Goal: Transaction & Acquisition: Purchase product/service

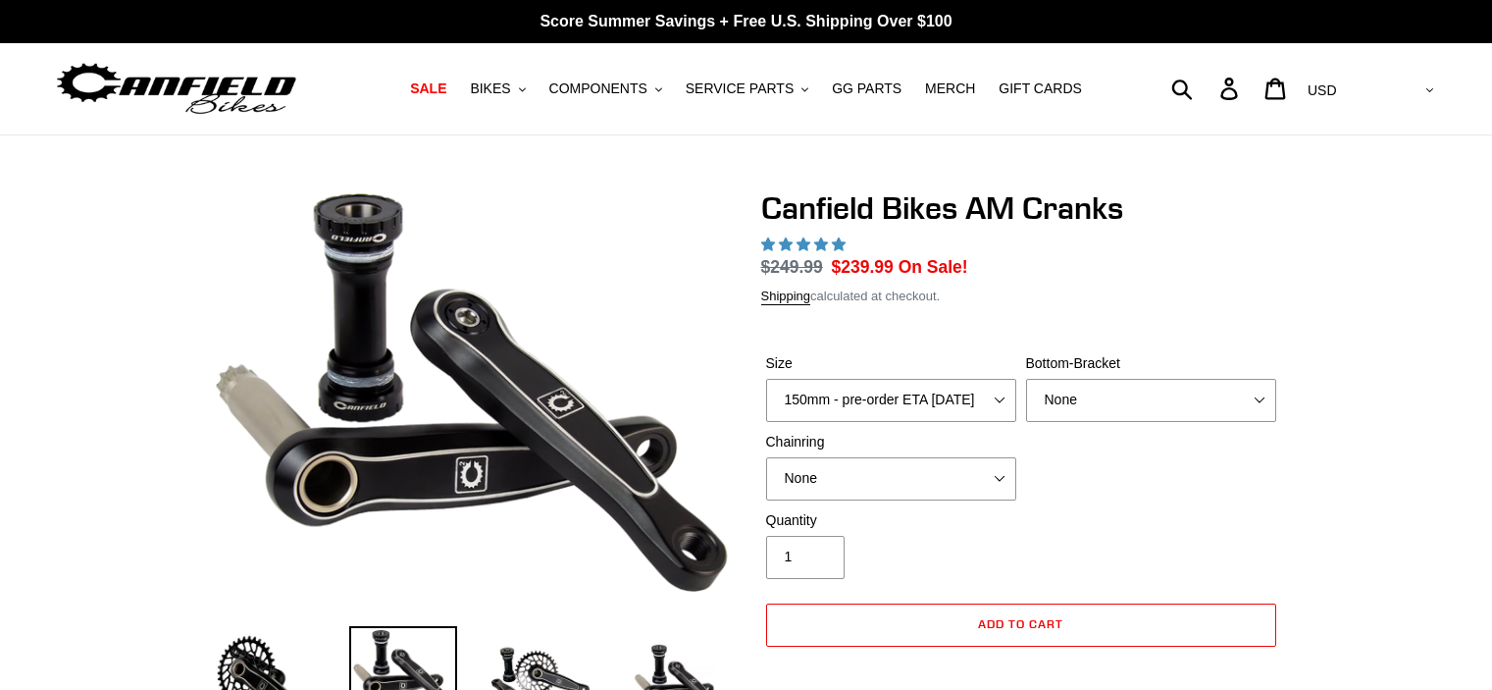
select select "highest-rating"
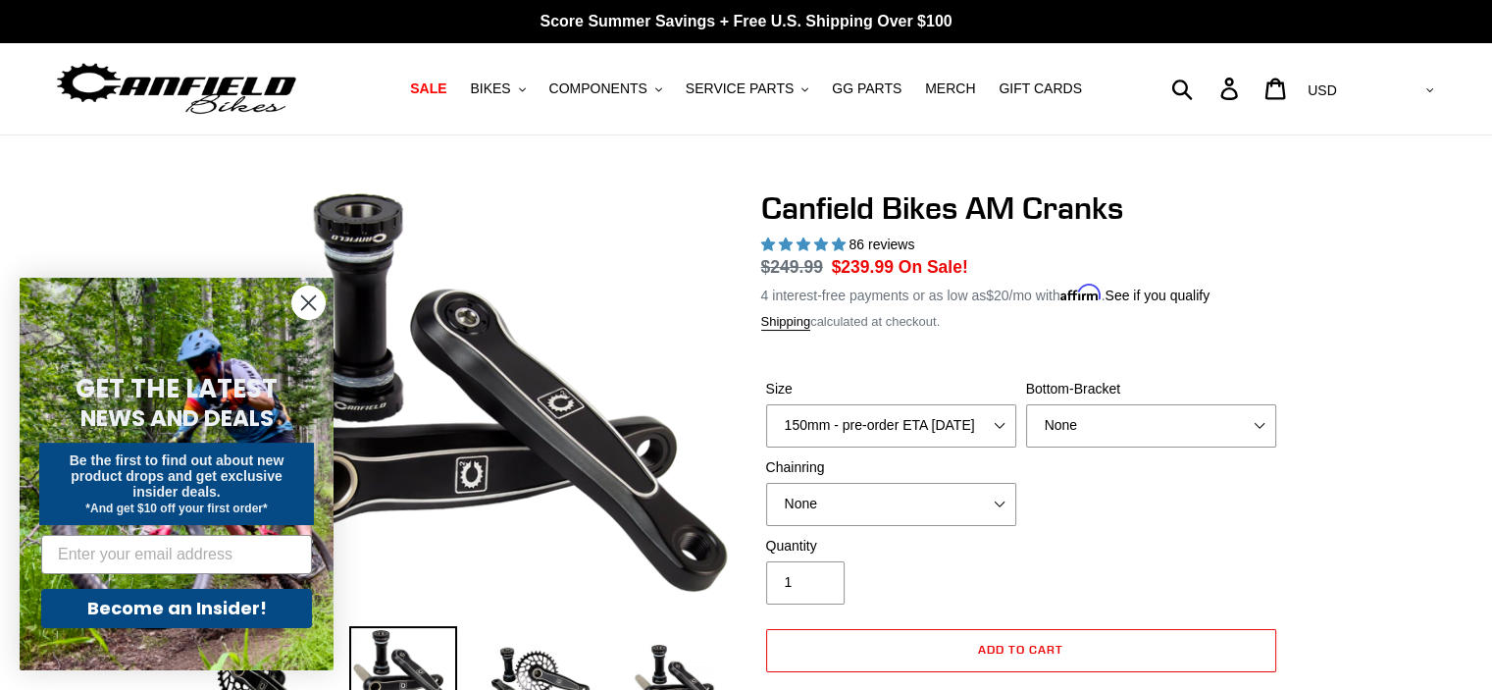
click at [1076, 406] on select "None BSA Threaded 68/73mm Press Fit PF92" at bounding box center [1151, 425] width 250 height 43
select select "BSA Threaded 68/73mm"
click at [1026, 404] on select "None BSA Threaded 68/73mm Press Fit PF92" at bounding box center [1151, 425] width 250 height 43
click at [908, 494] on select "None 30t Round (Boost 148) 30t Oval (Boost 148) 32t Round (Boost 148) 32t Oval …" at bounding box center [891, 504] width 250 height 43
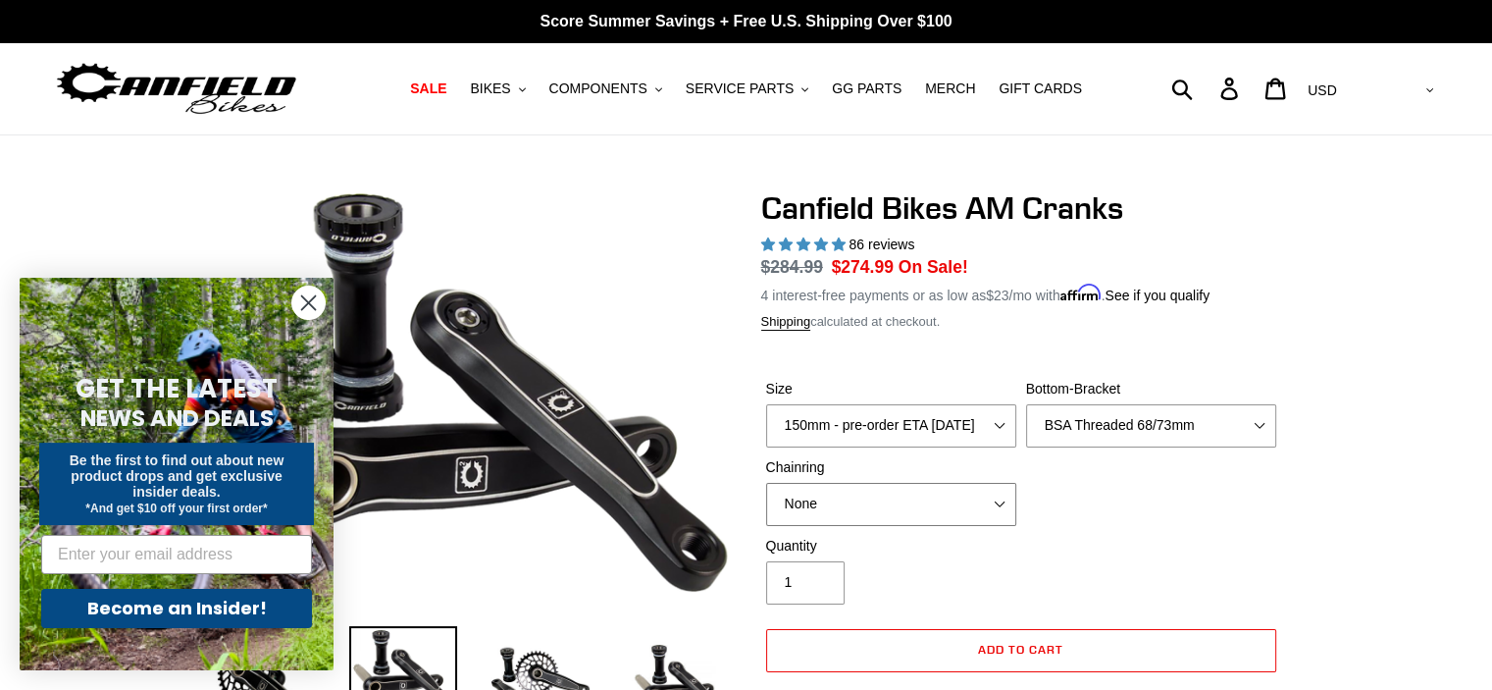
select select "30t Round (Boost 148)"
click at [766, 483] on select "None 30t Round (Boost 148) 30t Oval (Boost 148) 32t Round (Boost 148) 32t Oval …" at bounding box center [891, 504] width 250 height 43
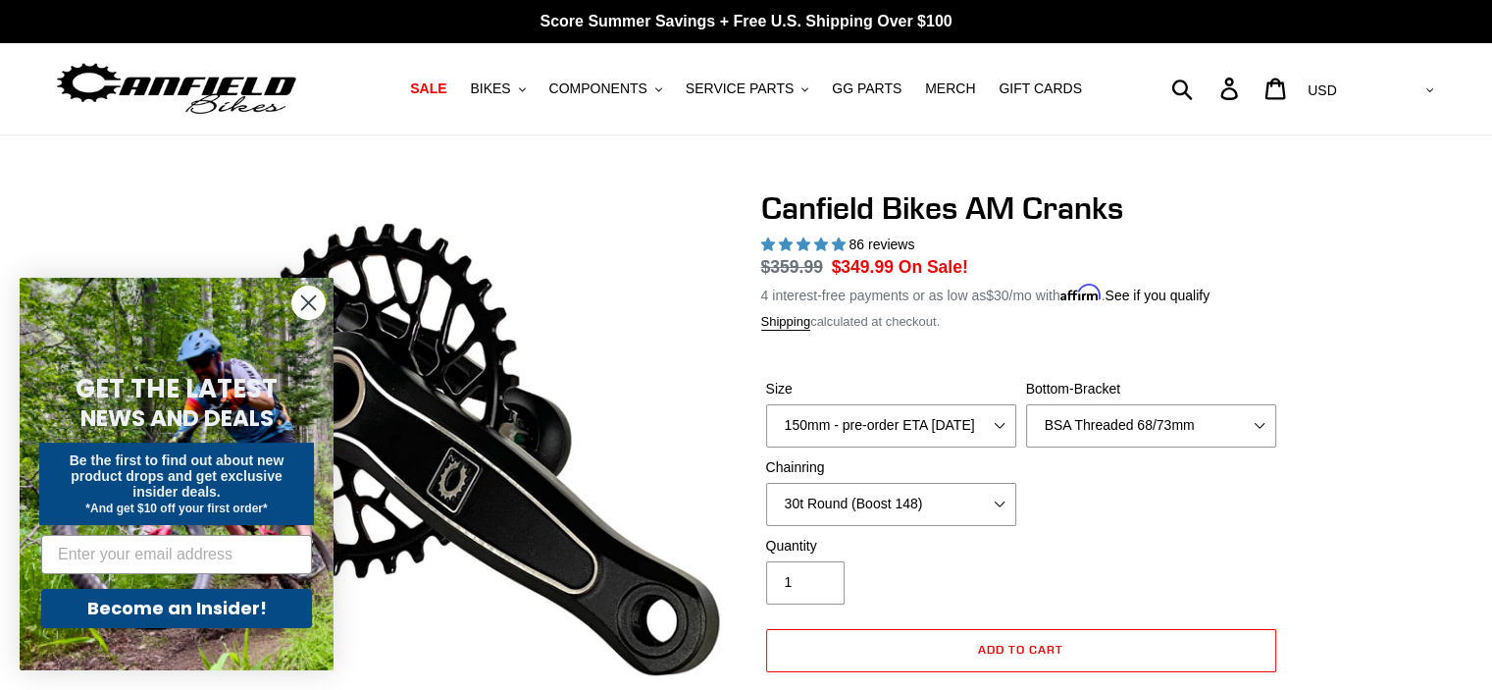
click at [908, 557] on div "Quantity 1" at bounding box center [891, 570] width 260 height 69
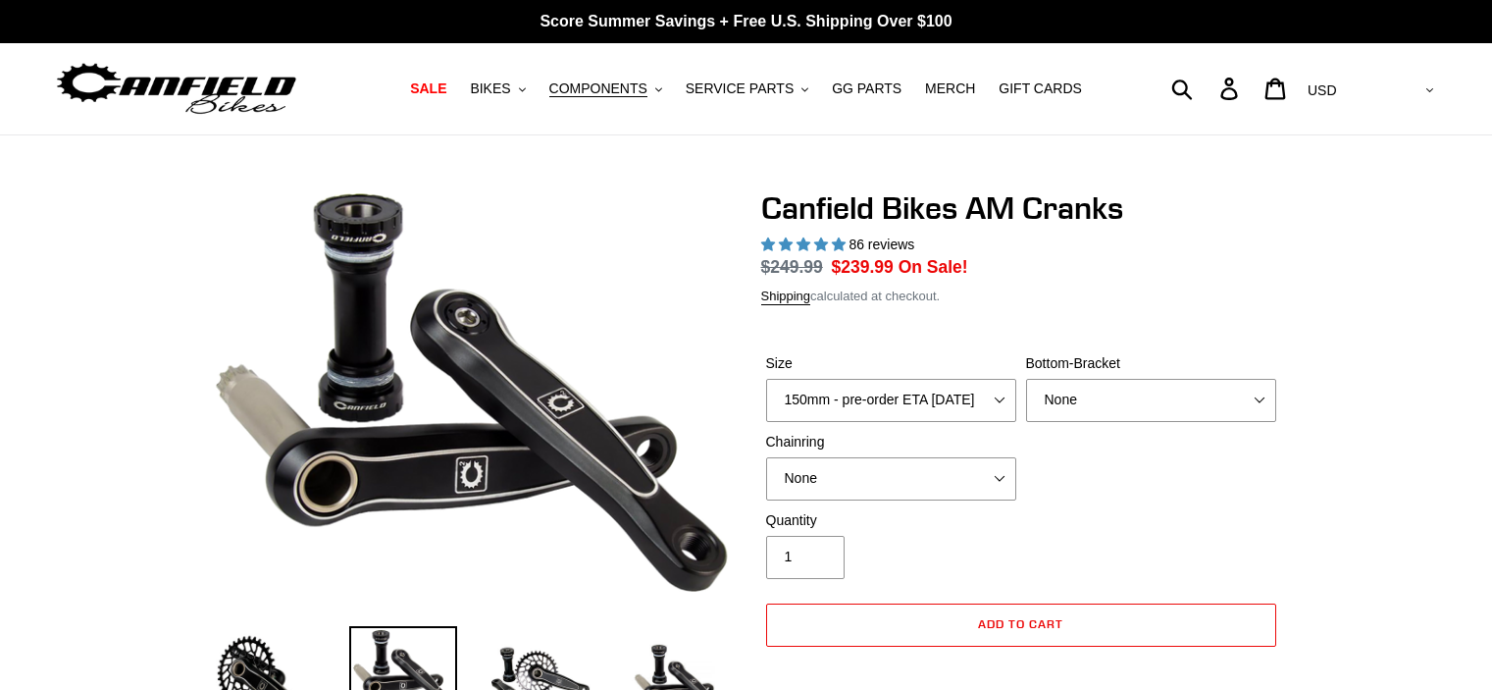
select select "highest-rating"
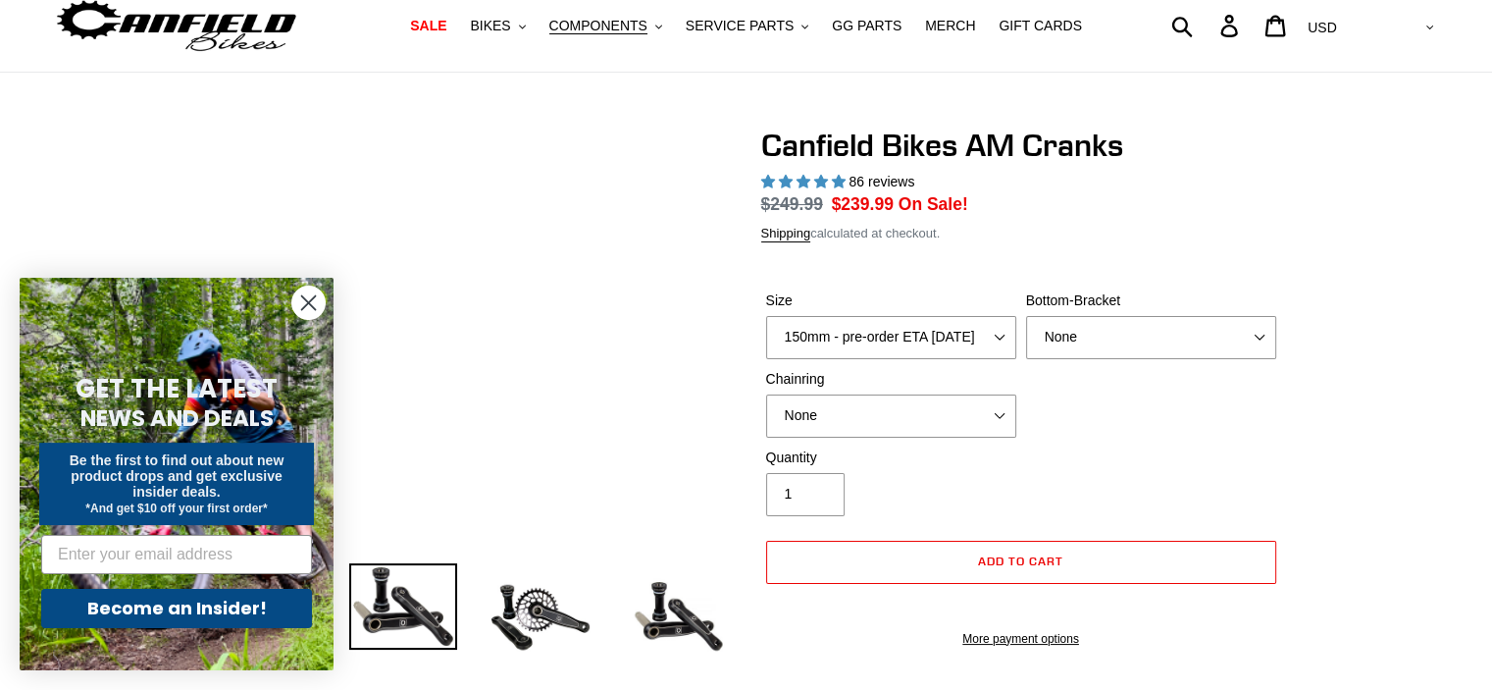
scroll to position [98, 0]
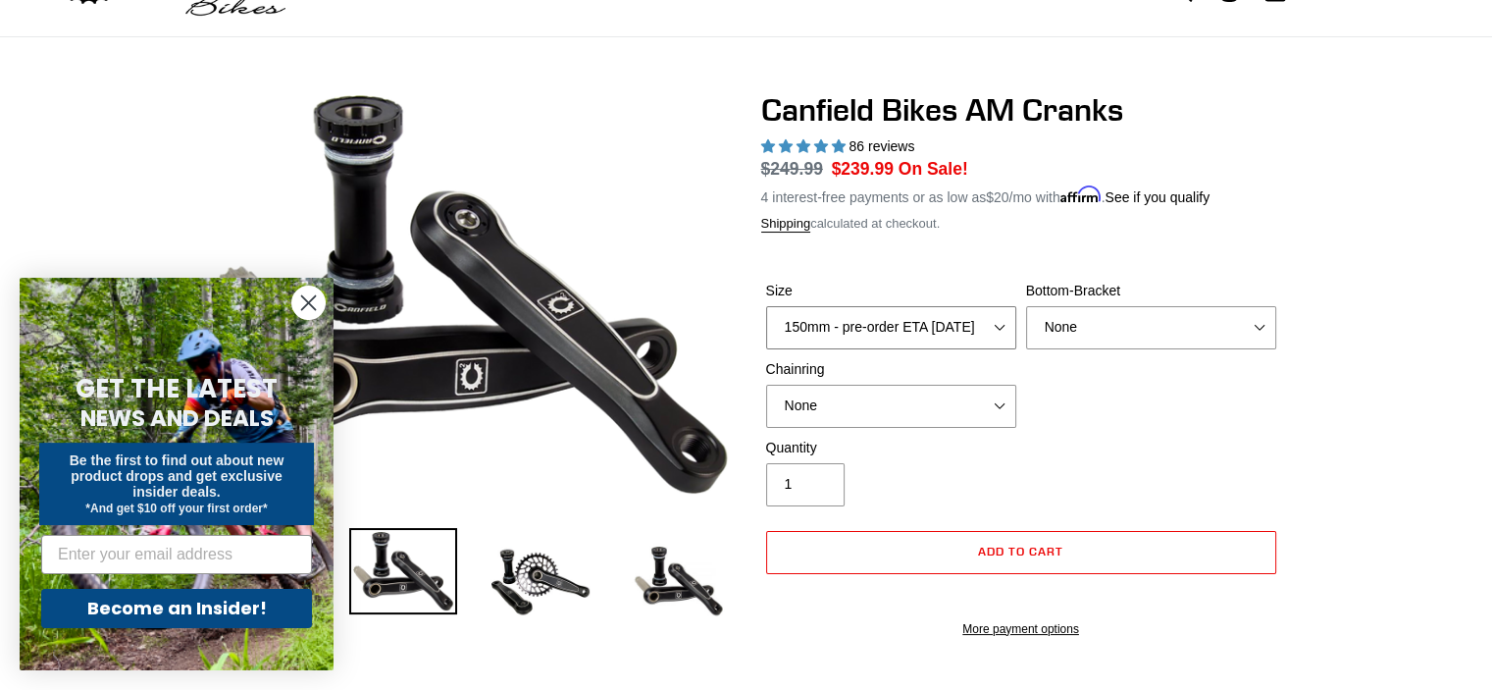
click at [812, 337] on select "150mm - pre-order ETA [DATE] 155mm - pre-order ETA [DATE] 160mm - pre-order ETA…" at bounding box center [891, 327] width 250 height 43
select select "160mm - pre-order ETA [DATE]"
click at [766, 306] on select "150mm - pre-order ETA [DATE] 155mm - pre-order ETA [DATE] 160mm - pre-order ETA…" at bounding box center [891, 327] width 250 height 43
click at [1099, 336] on select "None BSA Threaded 68/73mm Press Fit PF92" at bounding box center [1151, 327] width 250 height 43
select select "BSA Threaded 68/73mm"
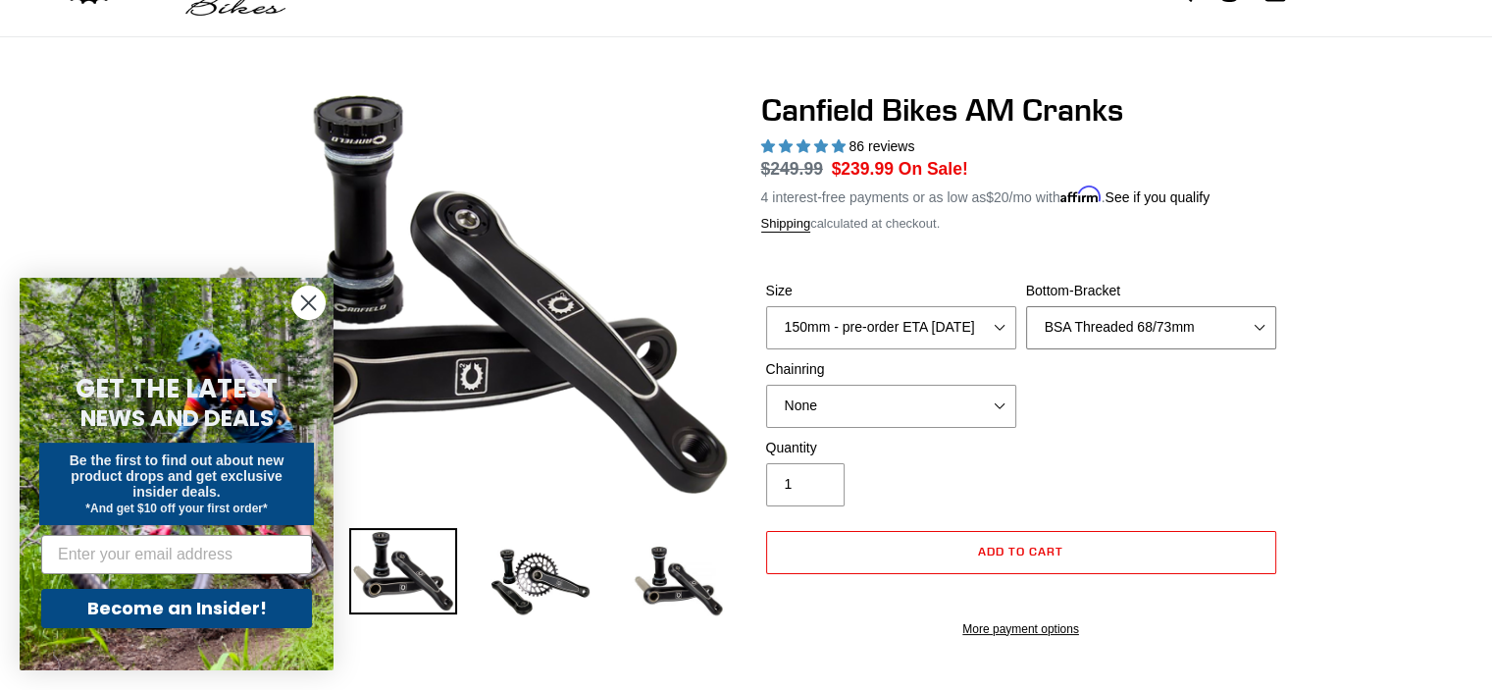
click at [1026, 306] on select "None BSA Threaded 68/73mm Press Fit PF92" at bounding box center [1151, 327] width 250 height 43
click at [896, 394] on select "None 30t Round (Boost 148) 30t Oval (Boost 148) 32t Round (Boost 148) 32t Oval …" at bounding box center [891, 406] width 250 height 43
select select "30t Round (Boost 148)"
click at [766, 385] on select "None 30t Round (Boost 148) 30t Oval (Boost 148) 32t Round (Boost 148) 32t Oval …" at bounding box center [891, 406] width 250 height 43
click at [927, 473] on div "Quantity 1" at bounding box center [891, 472] width 260 height 69
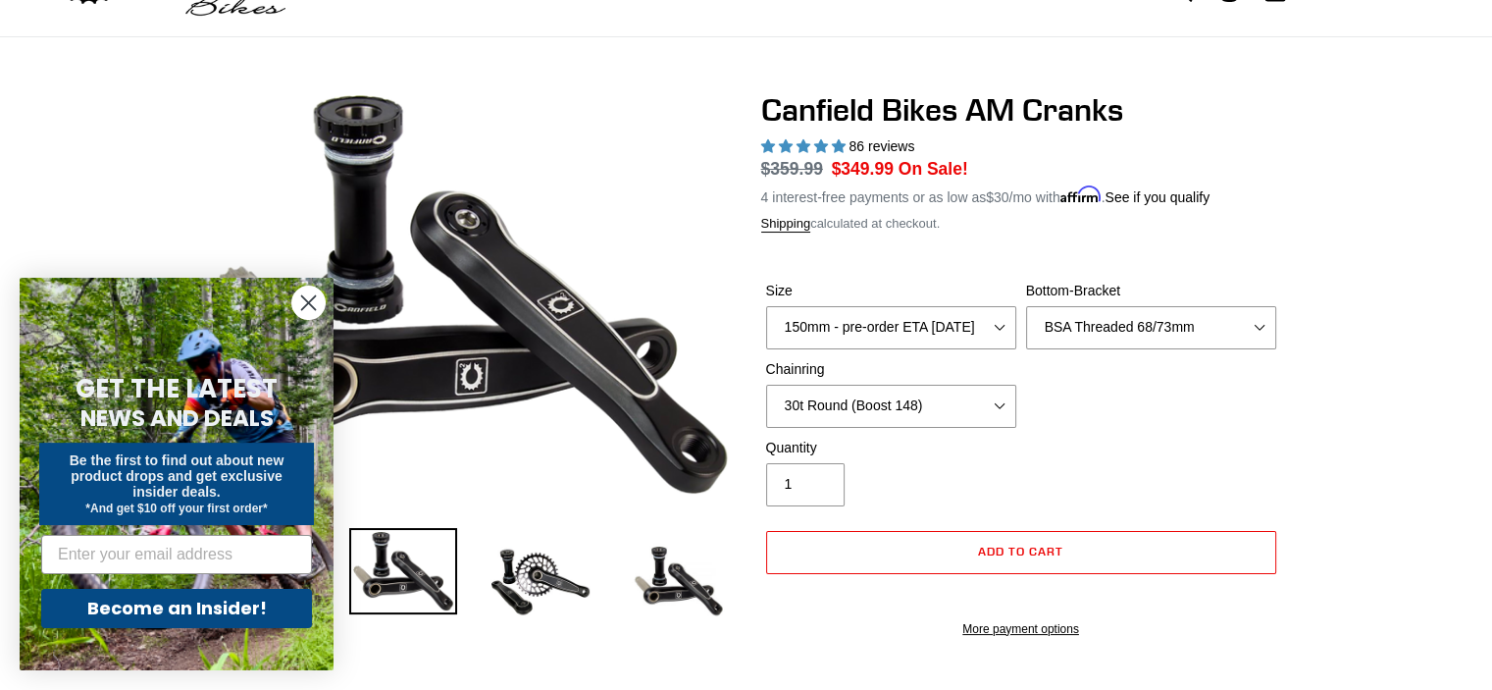
click at [927, 473] on div "Quantity 1" at bounding box center [891, 472] width 260 height 69
